Goal: Information Seeking & Learning: Compare options

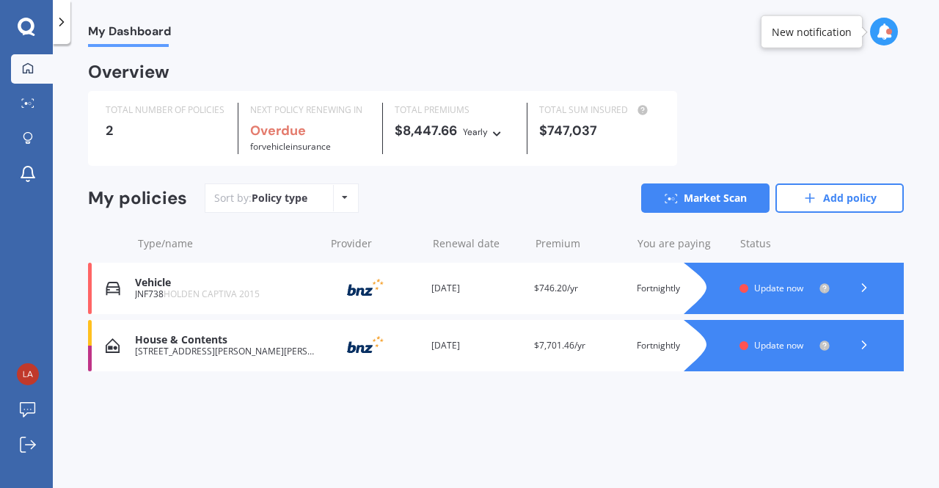
click at [128, 293] on div "Vehicle JNF738 HOLDEN CAPTIVA 2015 Provider Renewal date [DATE] Premium $746.20…" at bounding box center [496, 288] width 816 height 51
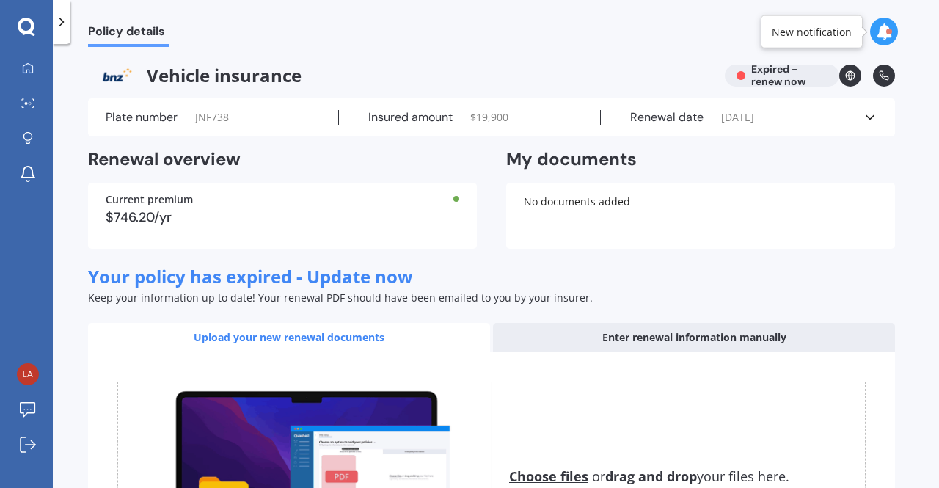
click at [871, 113] on icon at bounding box center [870, 117] width 15 height 15
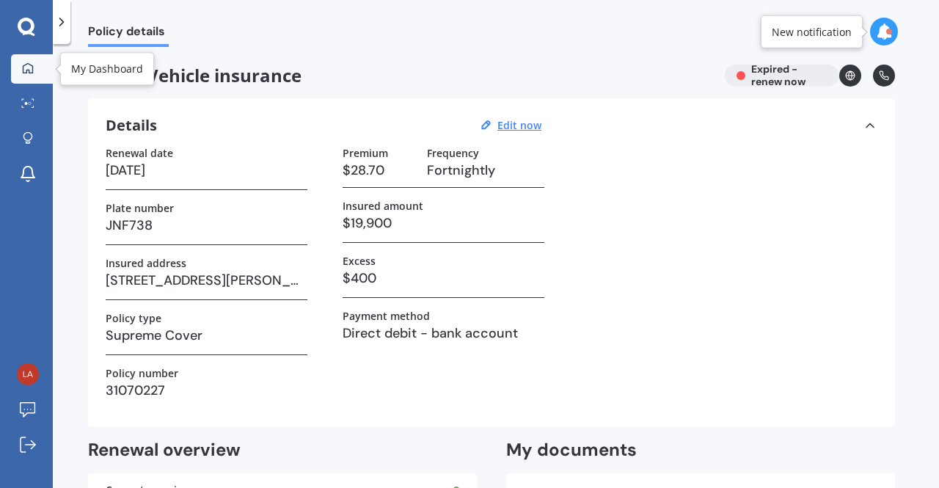
click at [29, 73] on div at bounding box center [28, 68] width 22 height 13
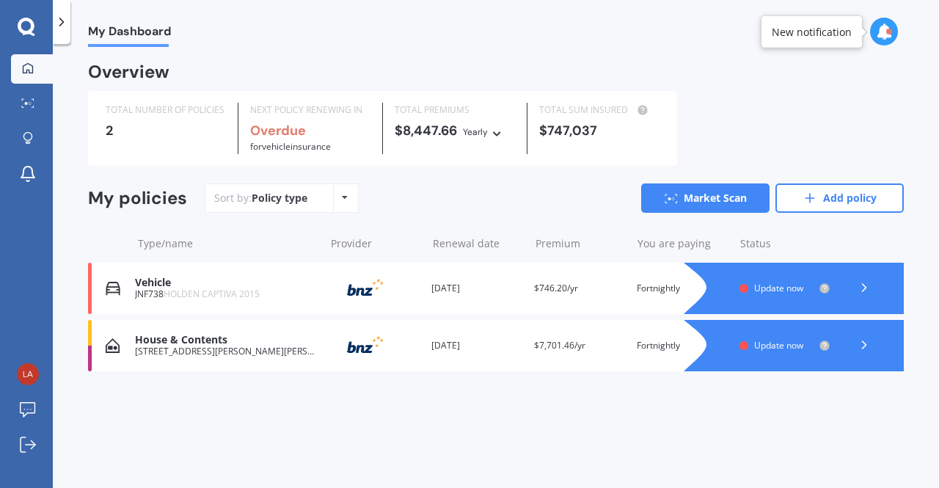
click at [318, 140] on span "for Vehicle insurance" at bounding box center [290, 146] width 81 height 12
click at [14, 26] on div at bounding box center [26, 27] width 53 height 19
click at [32, 26] on icon at bounding box center [26, 26] width 17 height 17
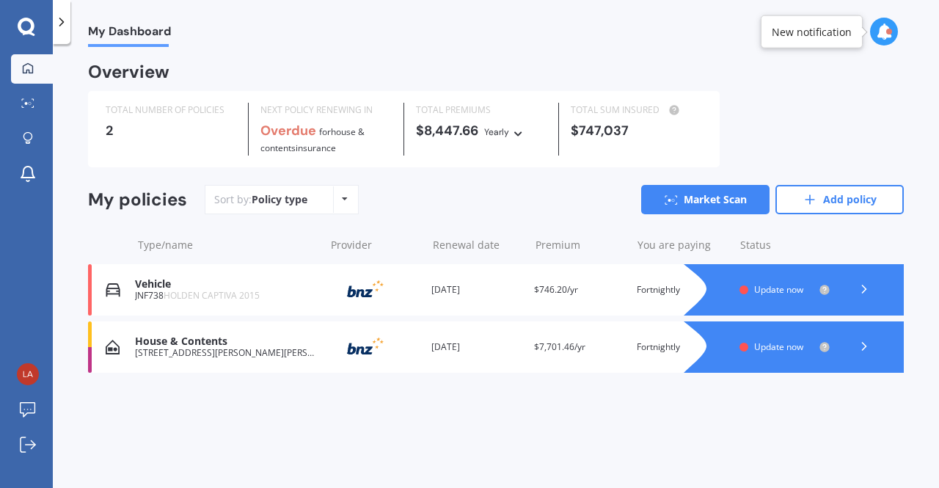
click at [170, 340] on div "House & Contents" at bounding box center [226, 341] width 182 height 12
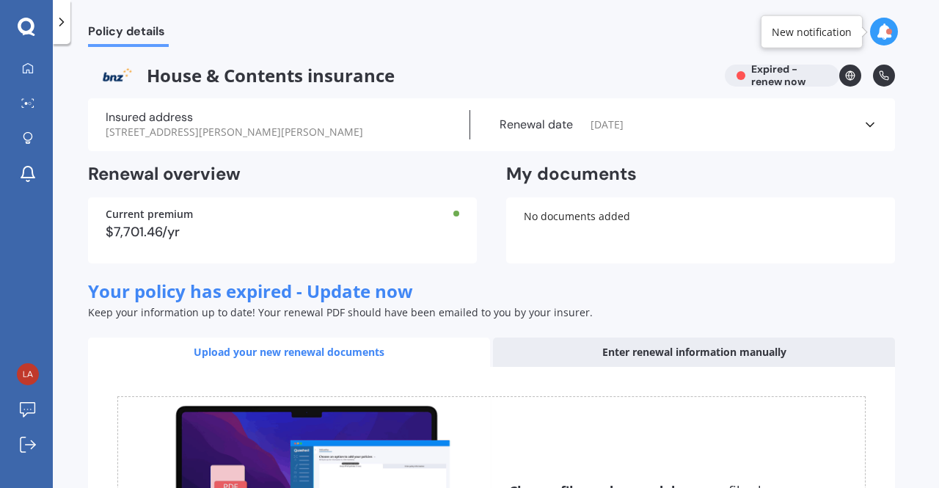
click at [187, 225] on div "$7,701.46/yr" at bounding box center [283, 231] width 354 height 13
click at [439, 209] on div "Current premium" at bounding box center [283, 214] width 354 height 10
click at [870, 117] on icon at bounding box center [870, 124] width 15 height 15
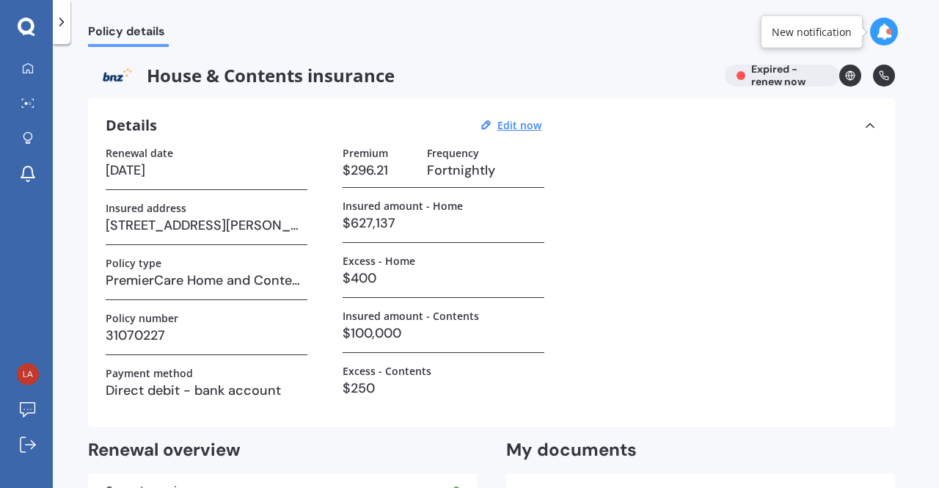
click at [132, 31] on span "Policy details" at bounding box center [128, 34] width 81 height 20
click at [23, 70] on icon at bounding box center [28, 67] width 10 height 10
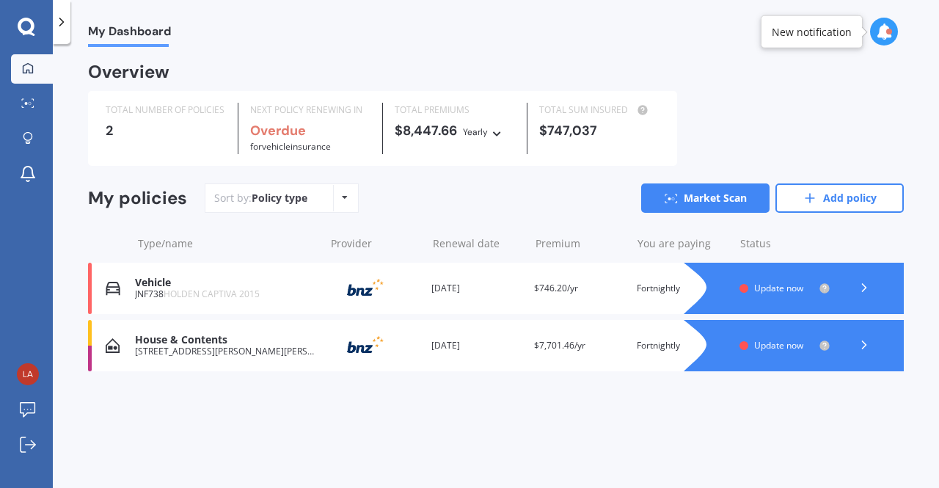
click at [862, 345] on icon at bounding box center [864, 344] width 15 height 15
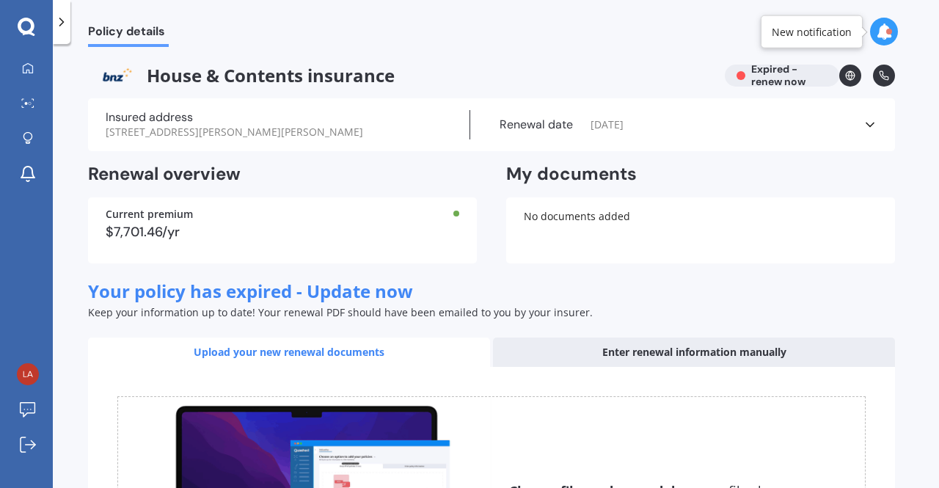
click at [631, 340] on div "Enter renewal information manually" at bounding box center [694, 351] width 402 height 29
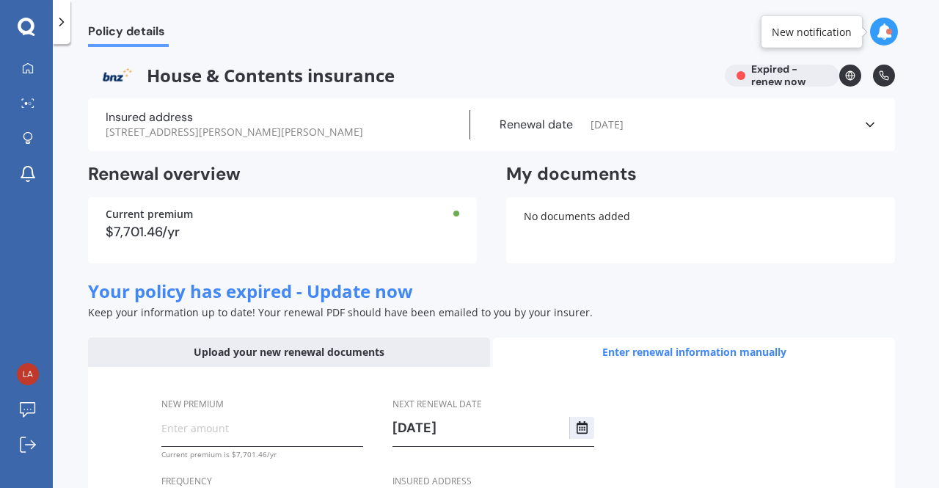
scroll to position [1, 0]
click at [337, 337] on div "Upload your new renewal documents" at bounding box center [289, 351] width 402 height 29
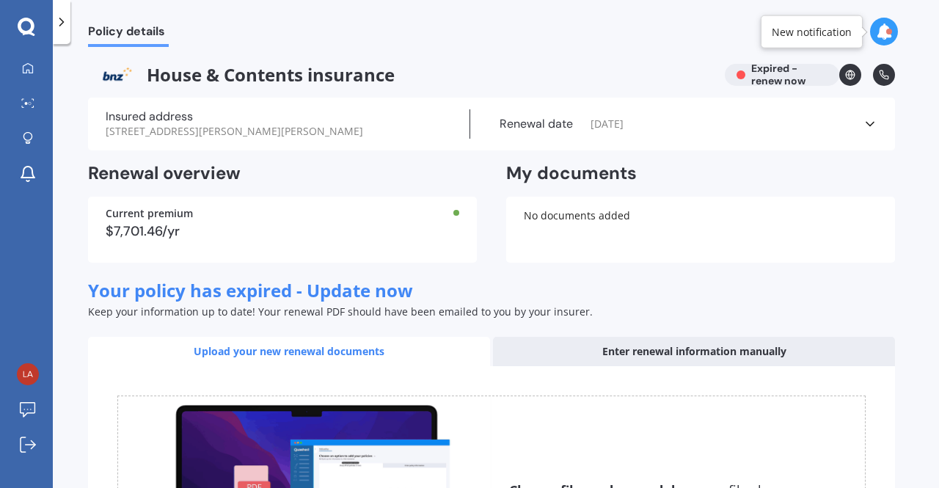
scroll to position [0, 0]
click at [623, 337] on div "Enter renewal information manually" at bounding box center [694, 351] width 402 height 29
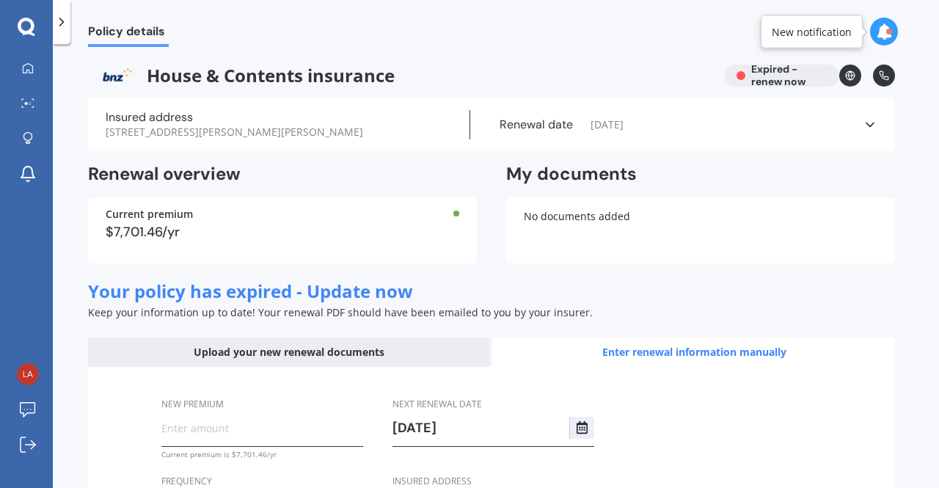
scroll to position [139, 0]
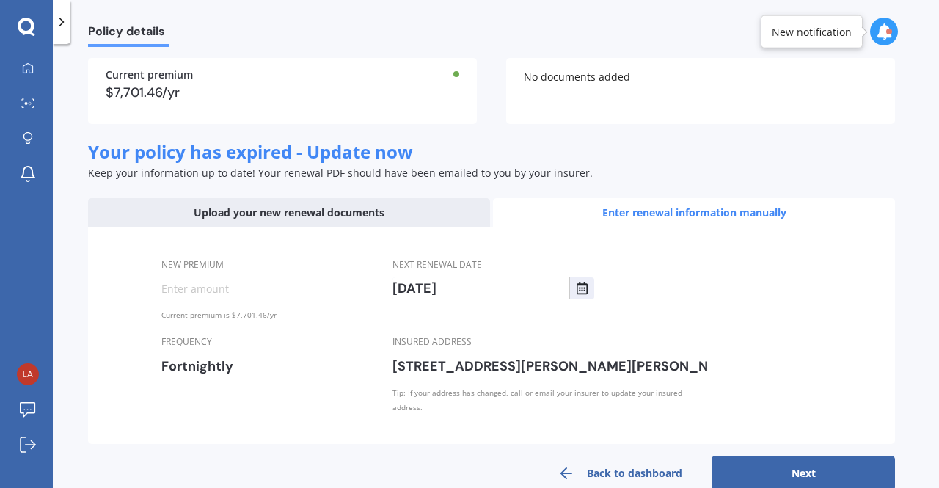
click at [188, 277] on input "New premium" at bounding box center [262, 288] width 202 height 22
click at [229, 277] on input "$28.70" at bounding box center [262, 288] width 202 height 22
click at [236, 277] on input "$28.70" at bounding box center [262, 288] width 202 height 22
type input "$2.00"
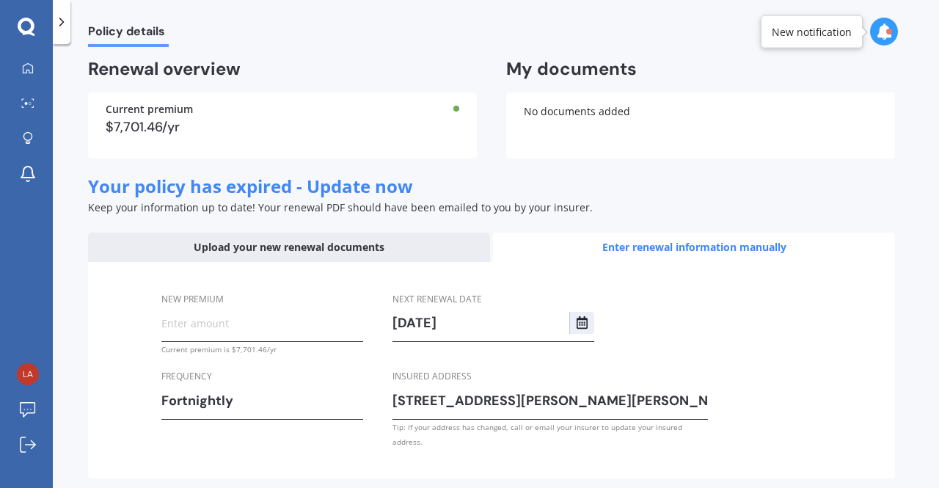
scroll to position [0, 0]
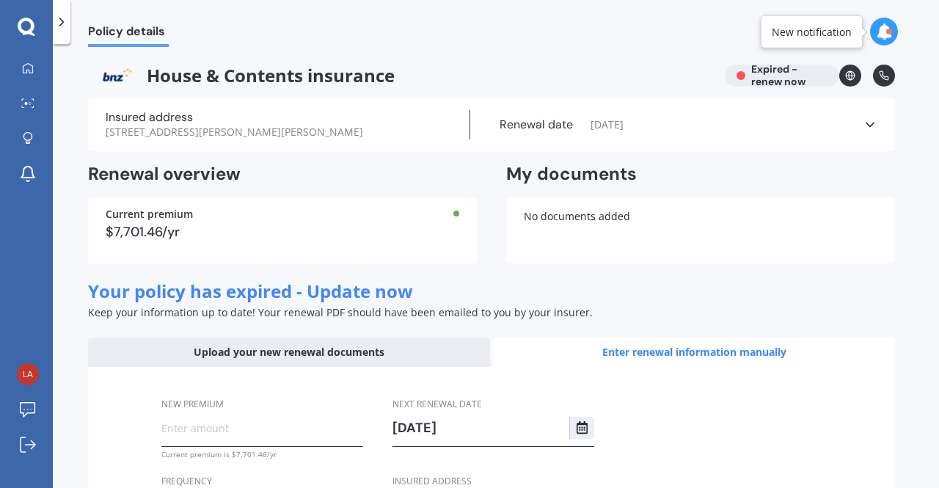
click at [66, 16] on icon at bounding box center [61, 22] width 15 height 15
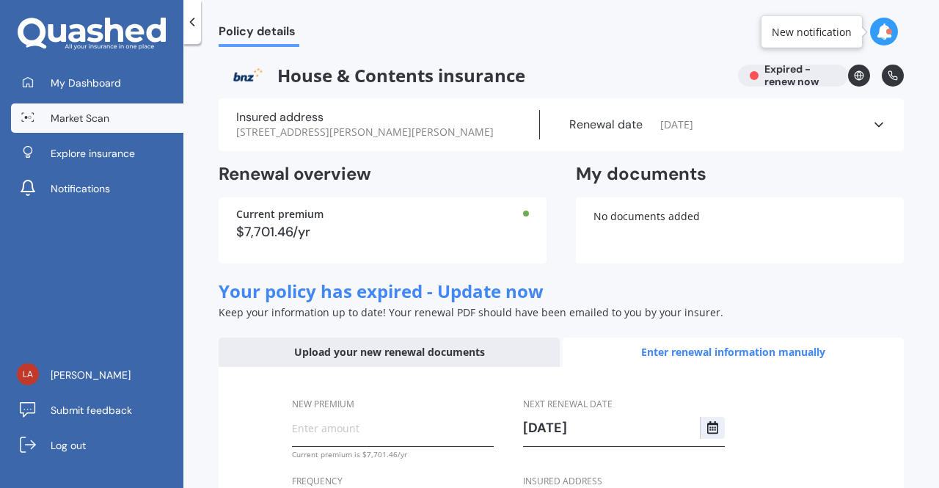
click at [55, 117] on span "Market Scan" at bounding box center [80, 118] width 59 height 15
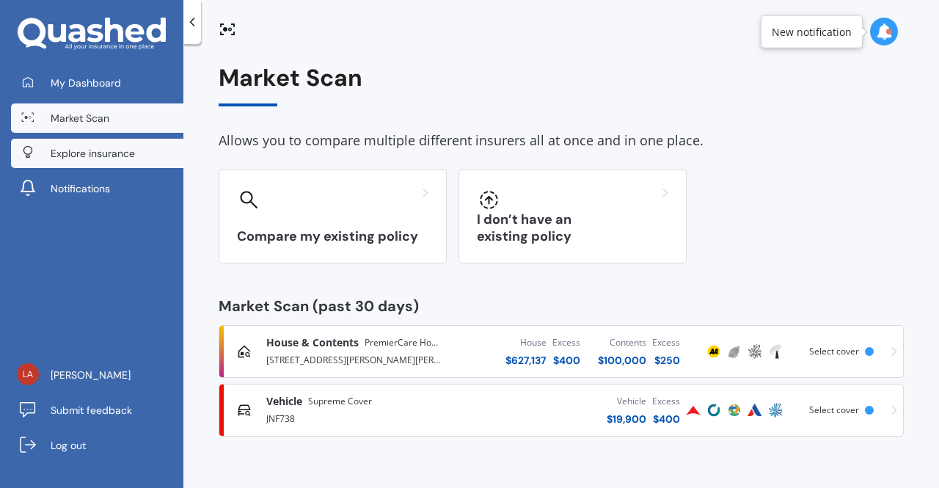
click at [114, 150] on span "Explore insurance" at bounding box center [93, 153] width 84 height 15
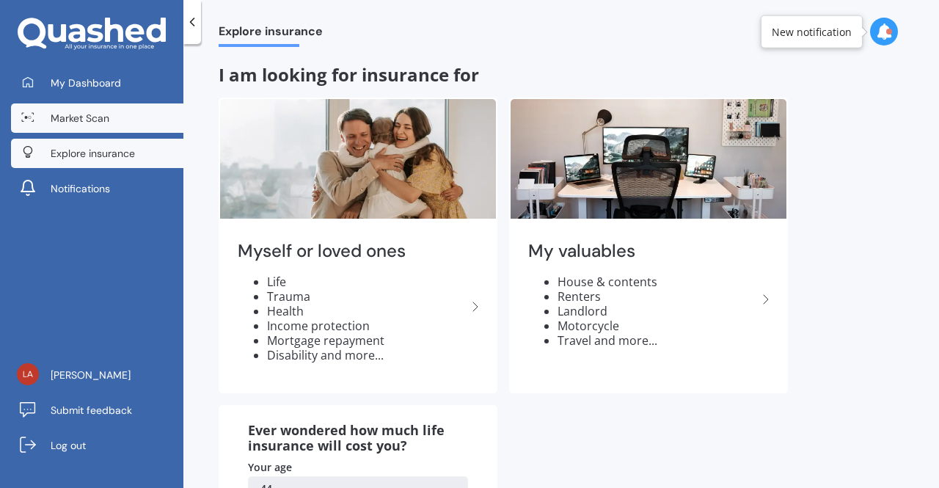
click at [97, 113] on span "Market Scan" at bounding box center [80, 118] width 59 height 15
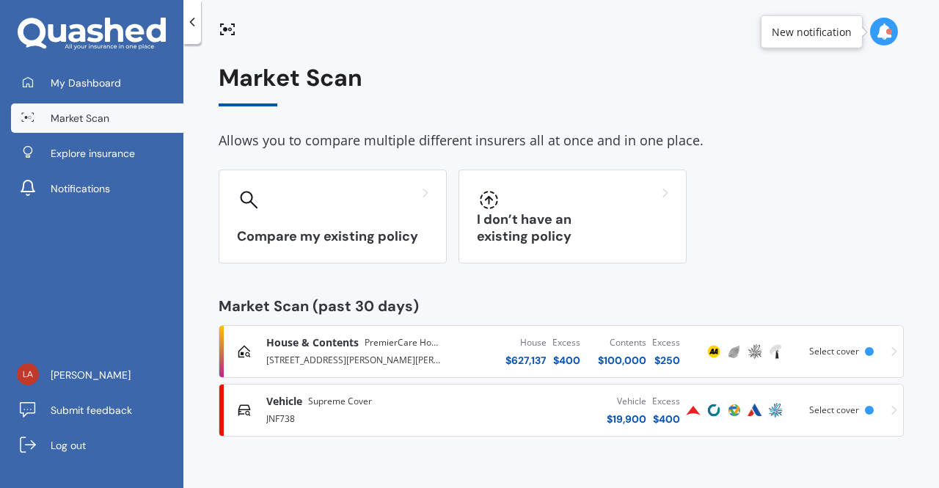
click at [711, 354] on img at bounding box center [714, 352] width 18 height 18
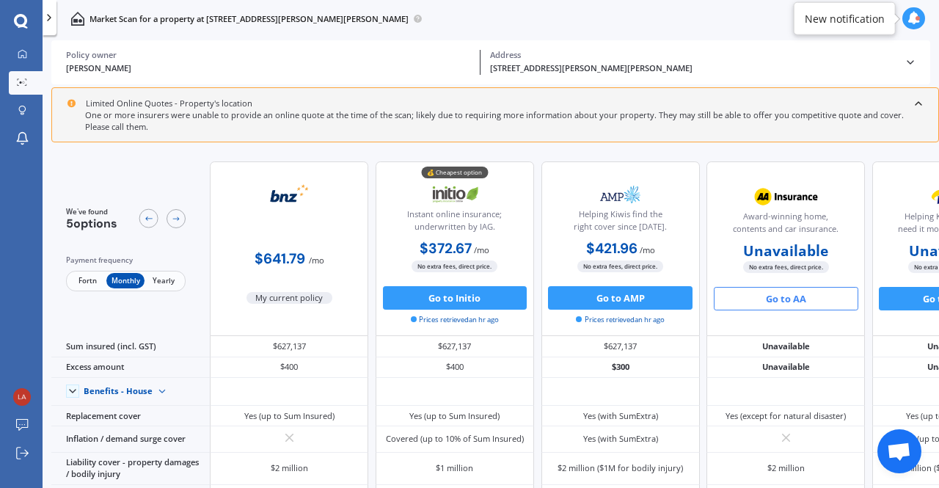
click at [678, 257] on div "$421.96 / mo $4,668.40 / yr $421.96 / mo $194.75 / fortn" at bounding box center [620, 249] width 158 height 23
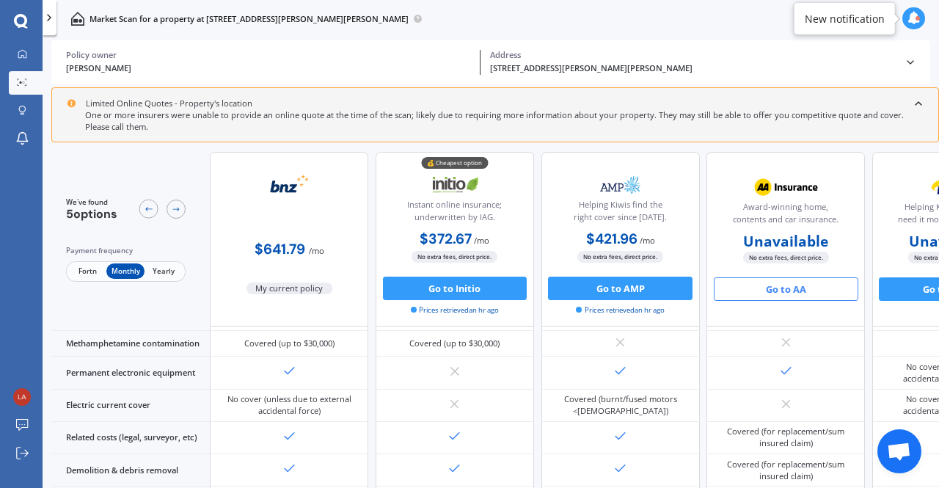
scroll to position [461, 0]
drag, startPoint x: 211, startPoint y: 429, endPoint x: 161, endPoint y: 304, distance: 134.3
click at [161, 304] on div "We've found 5 options Payment frequency Fortn Monthly Yearly" at bounding box center [130, 239] width 158 height 175
drag, startPoint x: 448, startPoint y: 238, endPoint x: 468, endPoint y: 219, distance: 28.0
click at [468, 219] on div "💰 Cheapest option Instant online insurance; underwritten by IAG. $372.67 / mo $…" at bounding box center [455, 239] width 158 height 175
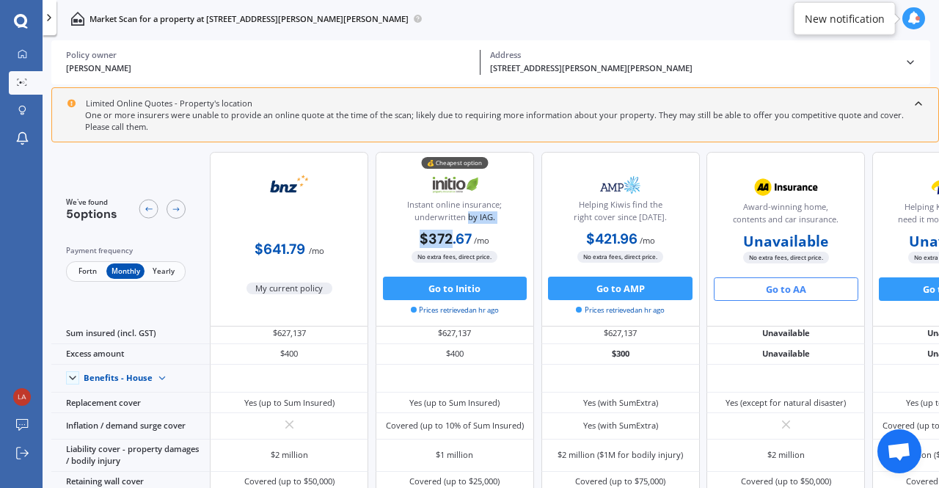
scroll to position [0, 0]
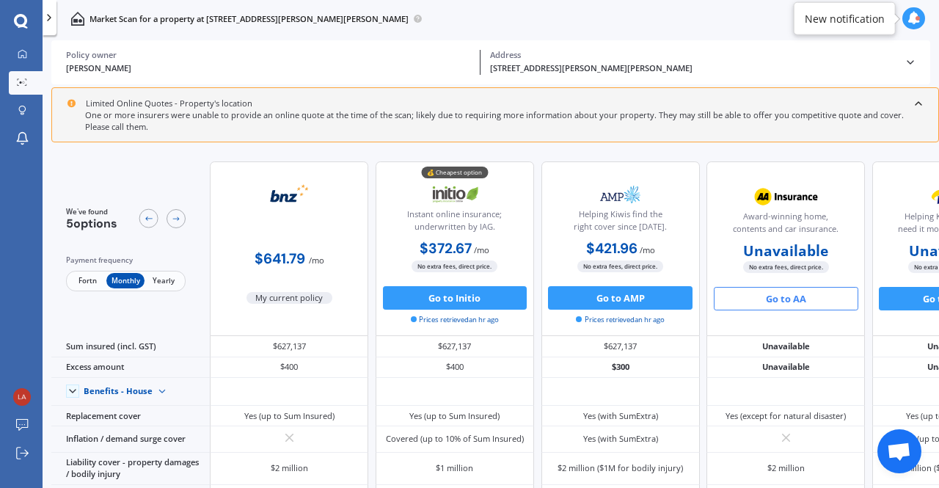
click at [409, 370] on div "$400" at bounding box center [455, 367] width 158 height 21
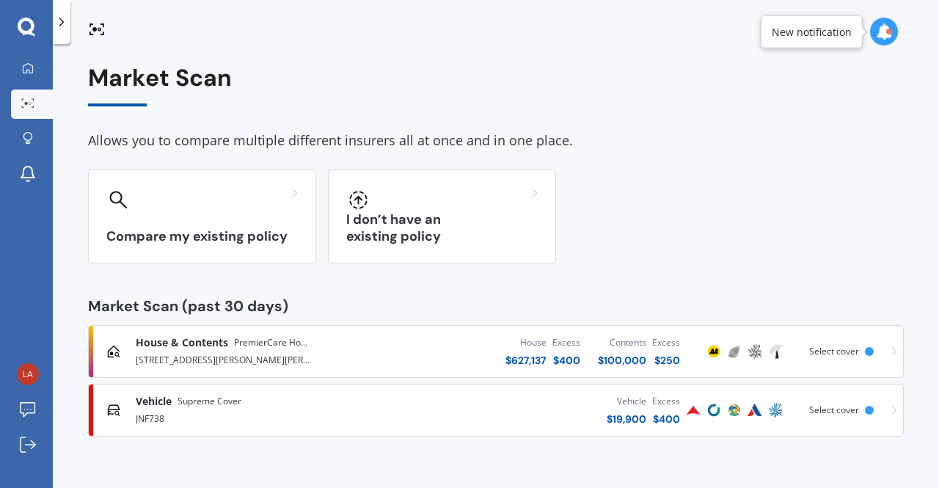
click at [630, 415] on div "$ 19,900" at bounding box center [627, 418] width 40 height 15
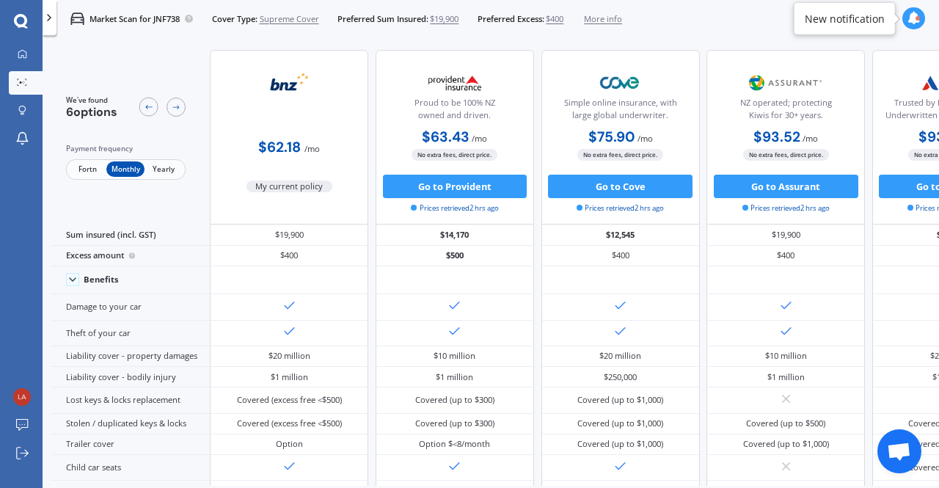
click at [692, 15] on div "Market Scan for JNF738 Cover Type: Supreme Cover Preferred Sum Insured: $19,900…" at bounding box center [491, 18] width 896 height 37
click at [92, 170] on span "Fortn" at bounding box center [87, 168] width 38 height 15
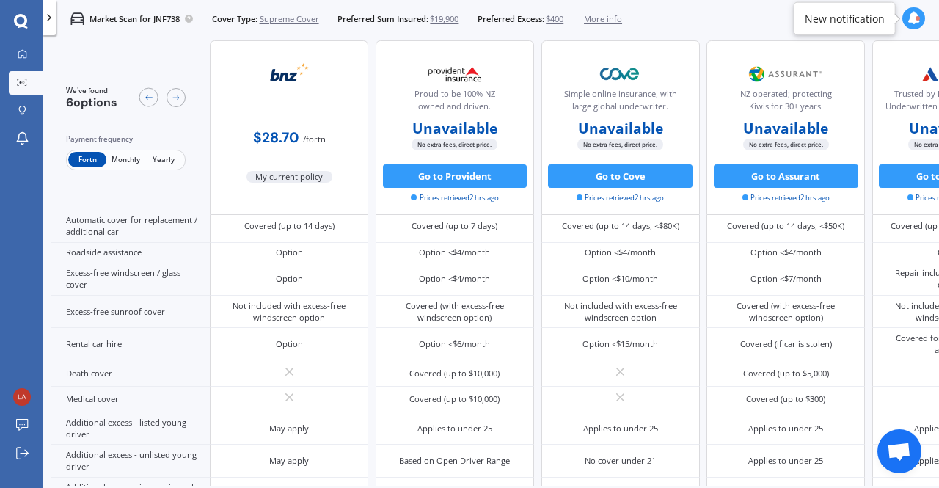
scroll to position [648, 0]
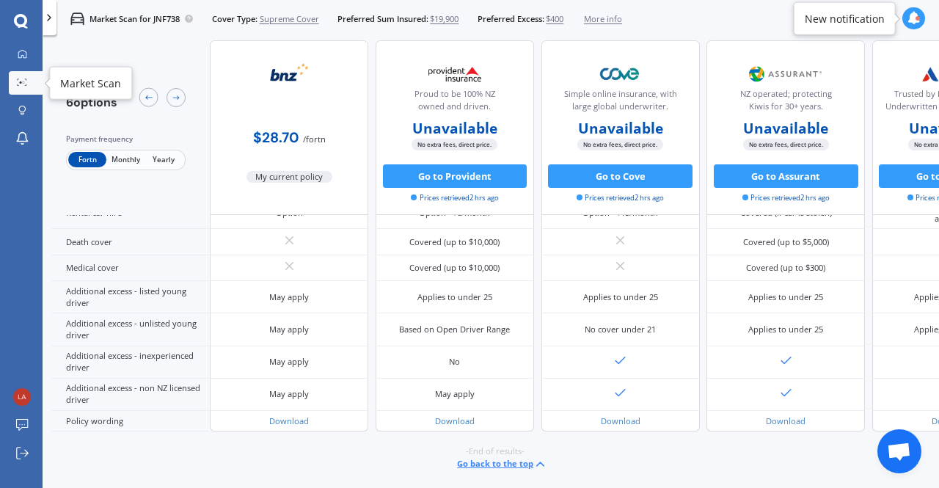
click at [21, 86] on div at bounding box center [22, 83] width 18 height 10
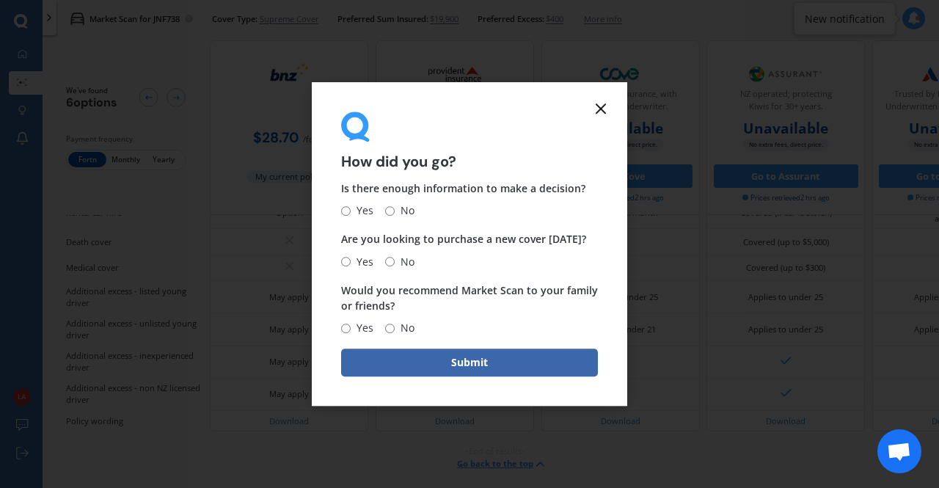
click at [604, 108] on icon at bounding box center [601, 109] width 18 height 18
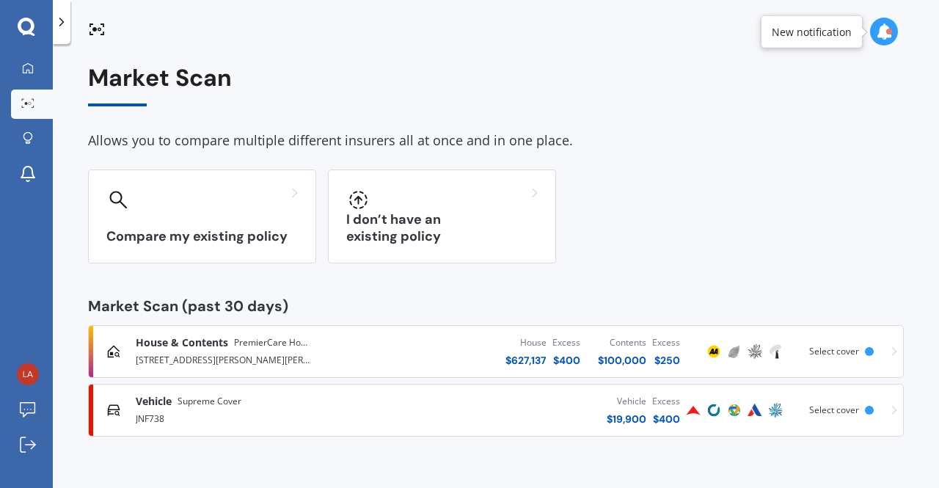
click at [889, 351] on div "House & Contents PremierCare Home and Contents [STREET_ADDRESS][GEOGRAPHIC_DATA…" at bounding box center [496, 351] width 802 height 44
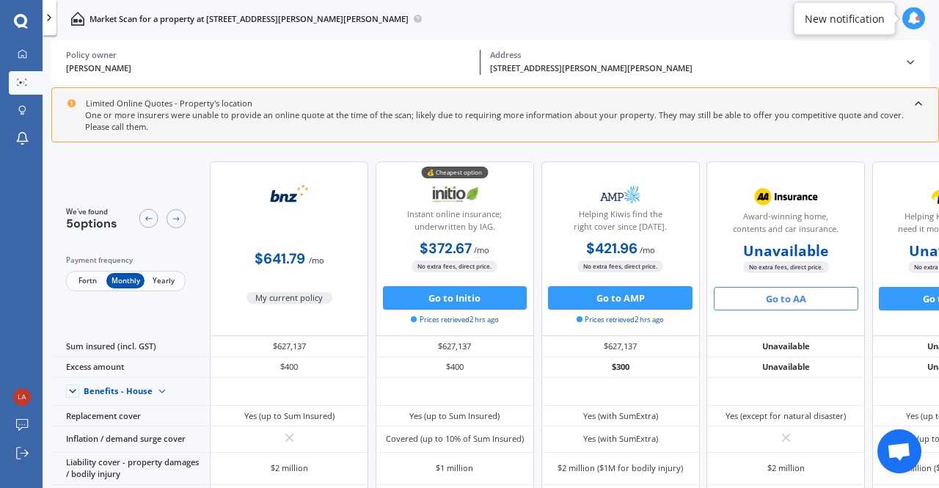
click at [670, 332] on div "Helping Kiwis find the right cover since [DATE]. $421.96 / mo $4,668.40 / yr $4…" at bounding box center [620, 248] width 158 height 175
click at [89, 277] on span "Fortn" at bounding box center [87, 280] width 38 height 15
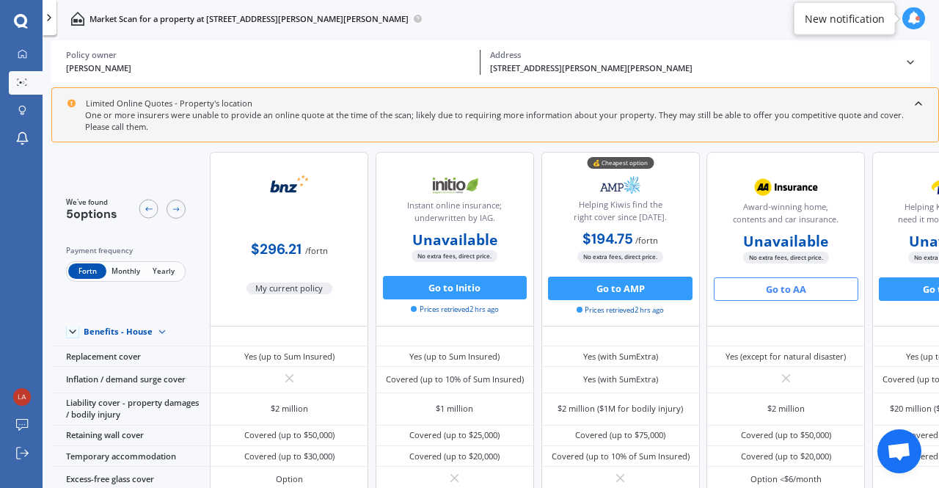
scroll to position [76, 0]
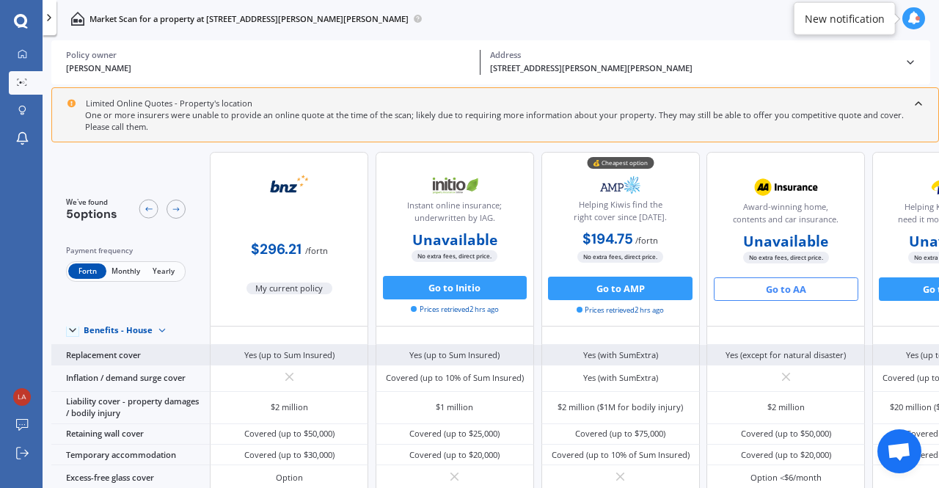
click at [619, 352] on div "Yes (with SumExtra)" at bounding box center [620, 355] width 75 height 12
click at [78, 356] on div "Replacement cover" at bounding box center [130, 355] width 158 height 21
click at [73, 351] on div "Replacement cover" at bounding box center [130, 355] width 158 height 21
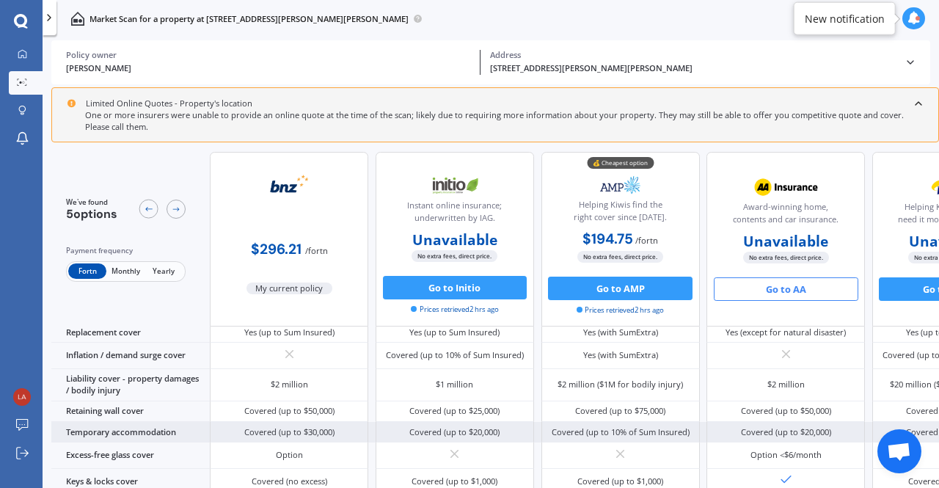
scroll to position [103, 0]
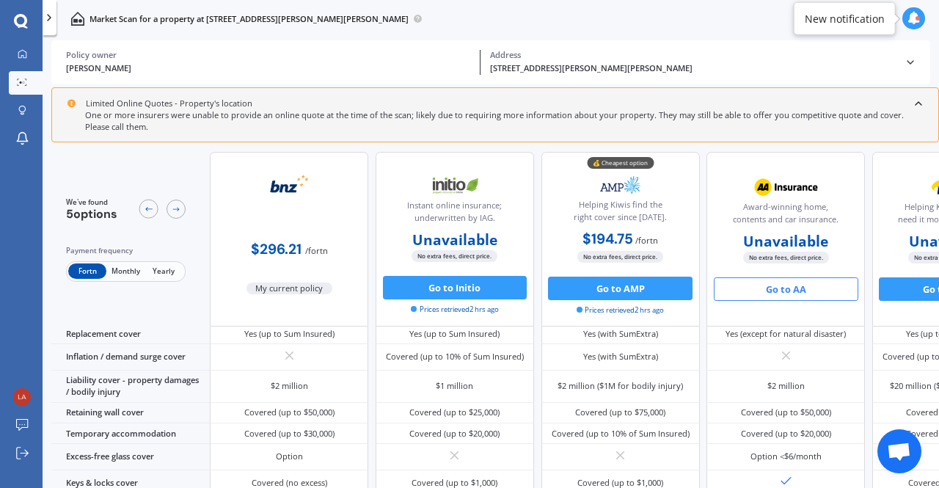
click at [157, 270] on span "Yearly" at bounding box center [163, 271] width 38 height 15
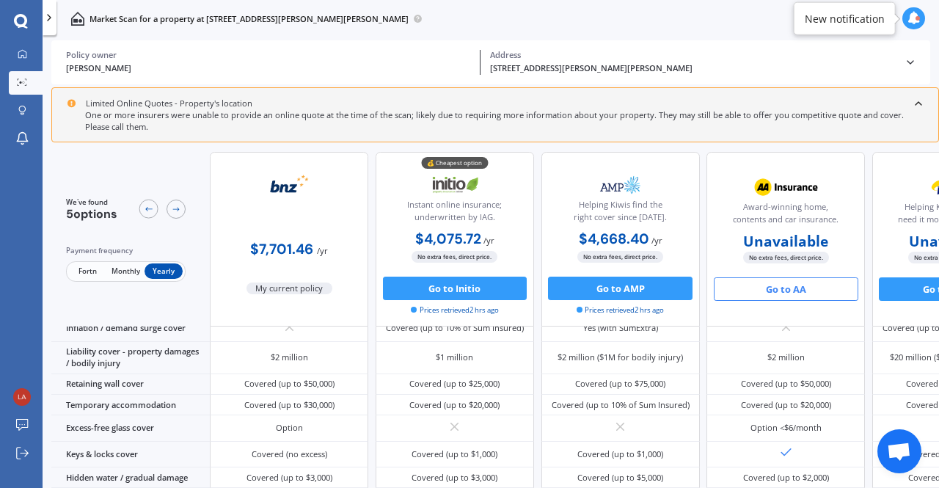
scroll to position [0, 0]
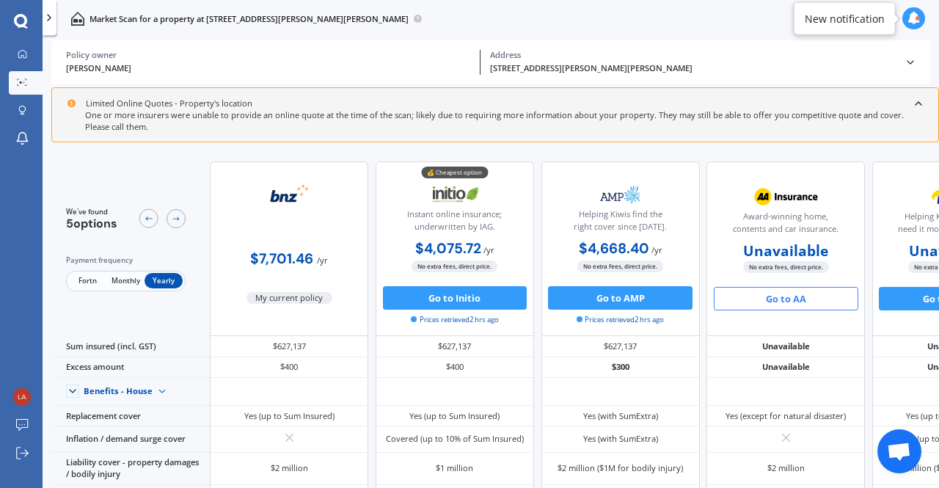
click at [86, 285] on span "Fortn" at bounding box center [87, 280] width 38 height 15
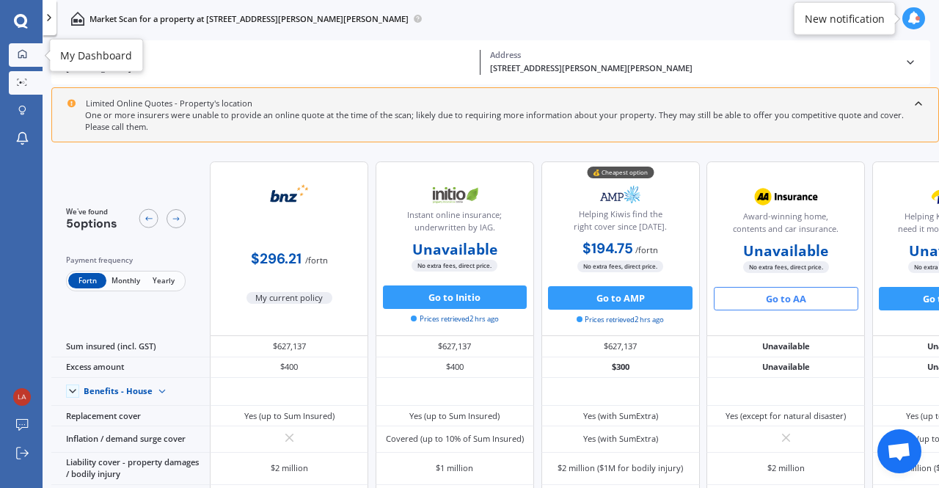
click at [13, 51] on div at bounding box center [22, 54] width 18 height 11
